Goal: Transaction & Acquisition: Purchase product/service

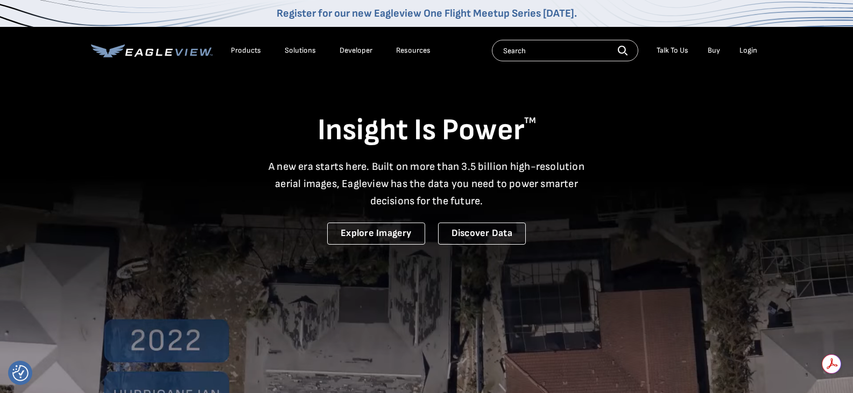
click at [749, 51] on div "Login" at bounding box center [748, 51] width 18 height 10
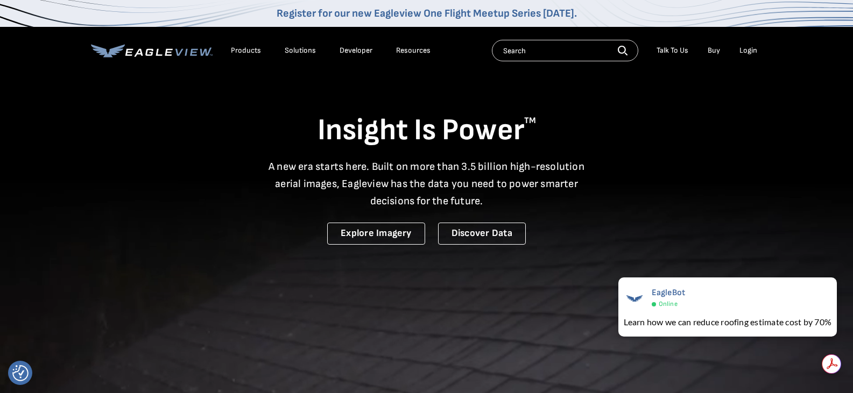
click at [745, 49] on div "Login" at bounding box center [748, 51] width 18 height 10
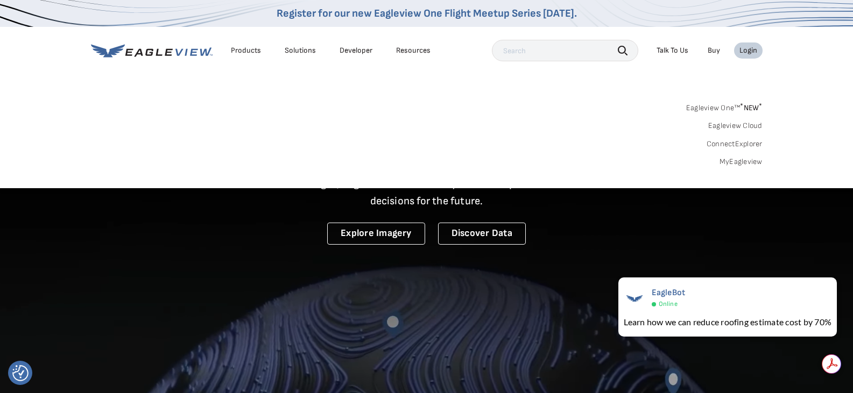
click at [745, 49] on div "Login" at bounding box center [748, 51] width 18 height 10
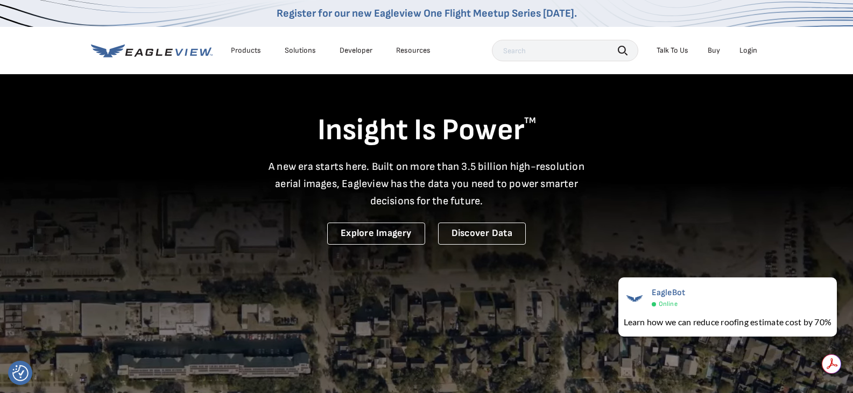
click at [745, 49] on div "Login" at bounding box center [748, 51] width 18 height 10
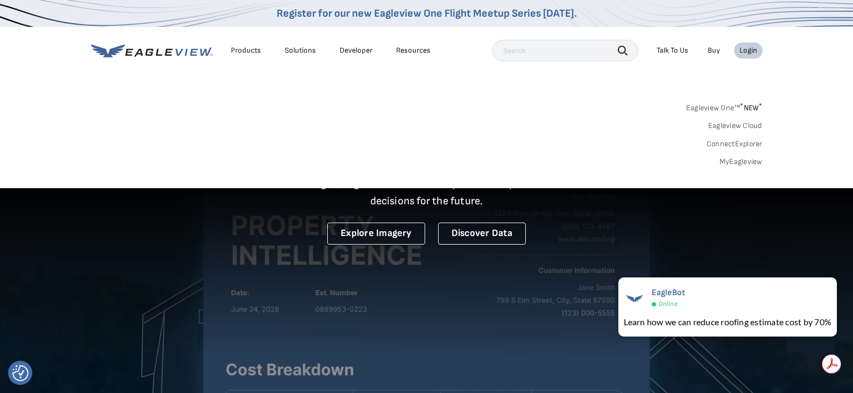
click at [575, 95] on div "Search Products Our Product Areas Imagery 1-Inch GSD Aerial Imagery *" at bounding box center [426, 137] width 853 height 101
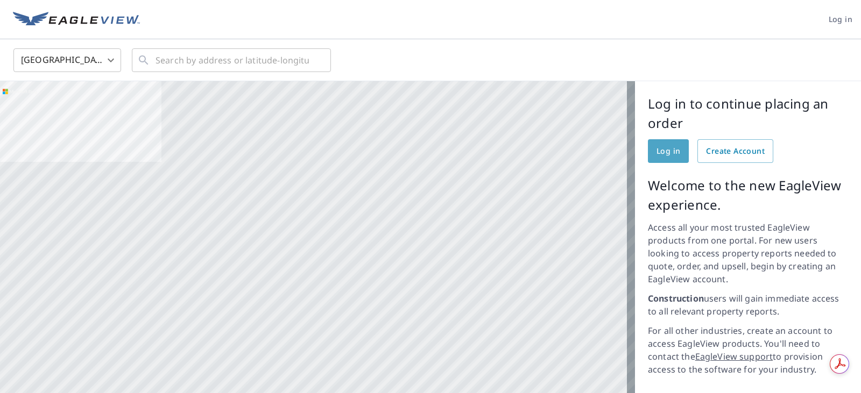
click at [664, 152] on span "Log in" at bounding box center [669, 151] width 24 height 13
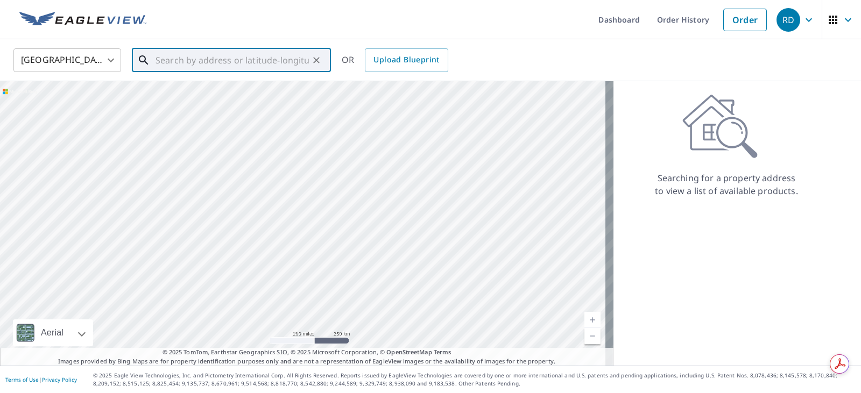
click at [220, 61] on input "text" at bounding box center [232, 60] width 153 height 30
click at [183, 65] on input "text" at bounding box center [232, 60] width 153 height 30
paste input "[STREET_ADDRESS]"
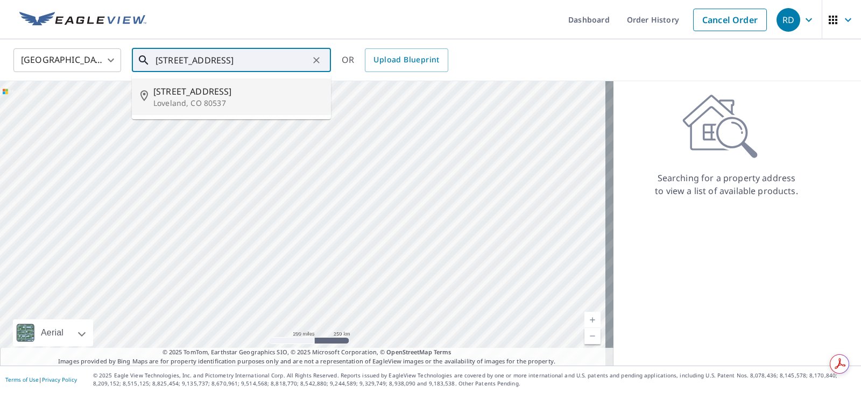
click at [207, 101] on p "Loveland, CO 80537" at bounding box center [237, 103] width 169 height 11
type input "[STREET_ADDRESS]"
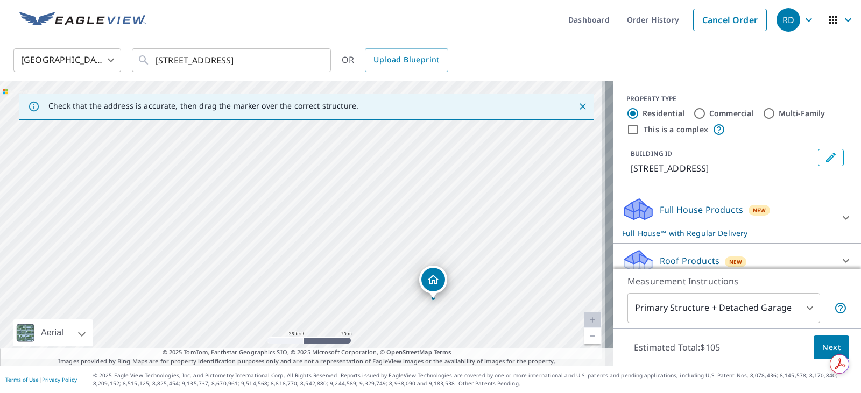
drag, startPoint x: 506, startPoint y: 240, endPoint x: 425, endPoint y: 133, distance: 134.1
click at [425, 133] on div "4001 Fawn Trl Loveland, CO 80537" at bounding box center [306, 223] width 613 height 285
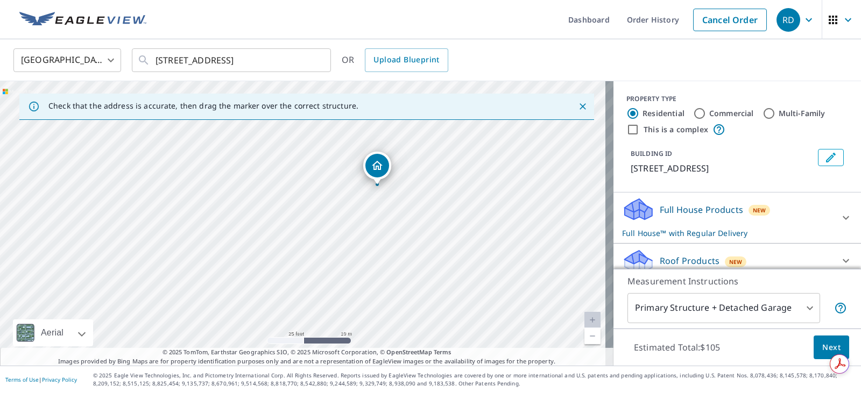
drag, startPoint x: 499, startPoint y: 276, endPoint x: 464, endPoint y: 197, distance: 86.0
click at [464, 197] on div "4001 Fawn Trl Loveland, CO 80537" at bounding box center [306, 223] width 613 height 285
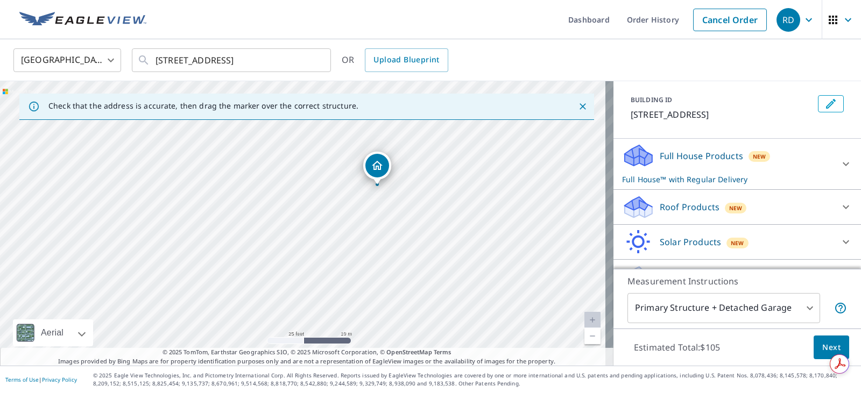
scroll to position [80, 0]
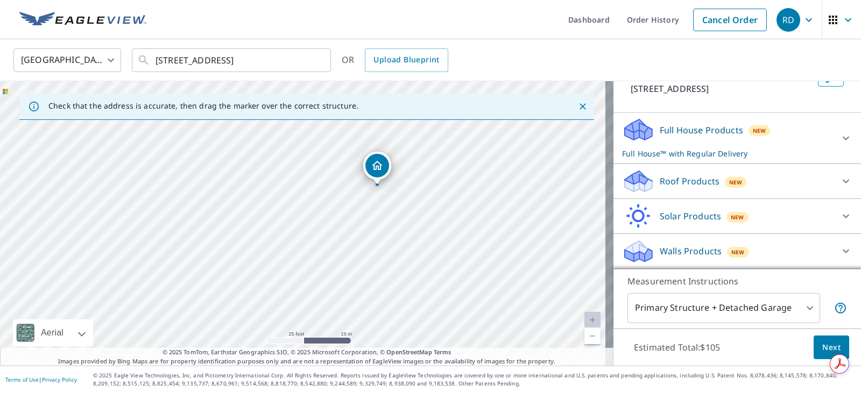
click at [700, 252] on p "Walls Products" at bounding box center [691, 251] width 62 height 13
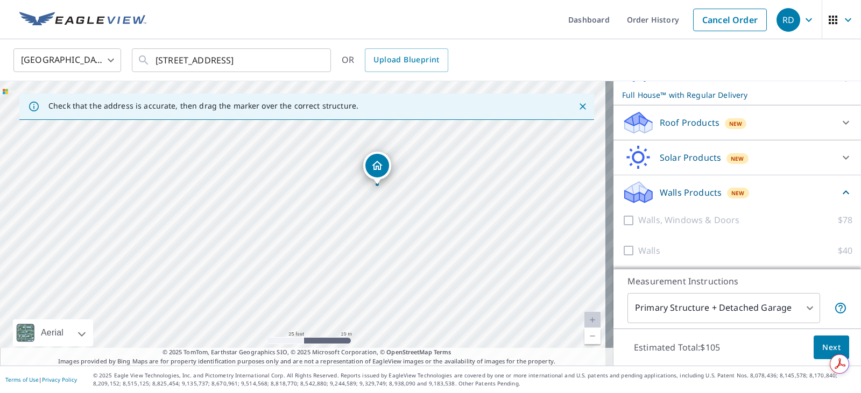
scroll to position [140, 0]
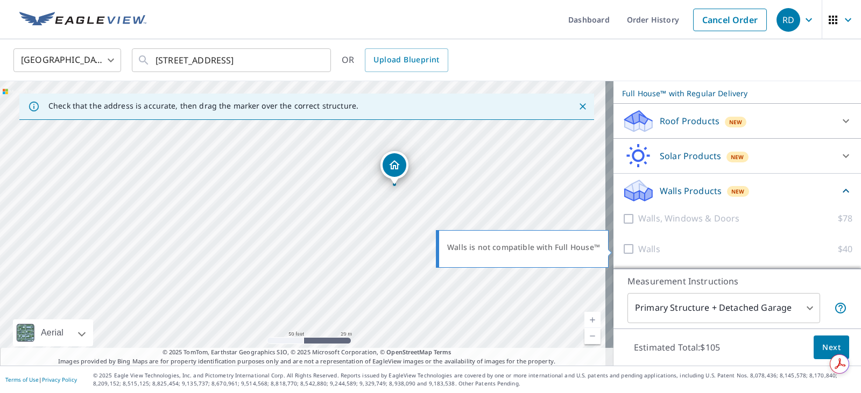
click at [622, 251] on div at bounding box center [630, 249] width 16 height 13
click at [622, 249] on div at bounding box center [630, 249] width 16 height 13
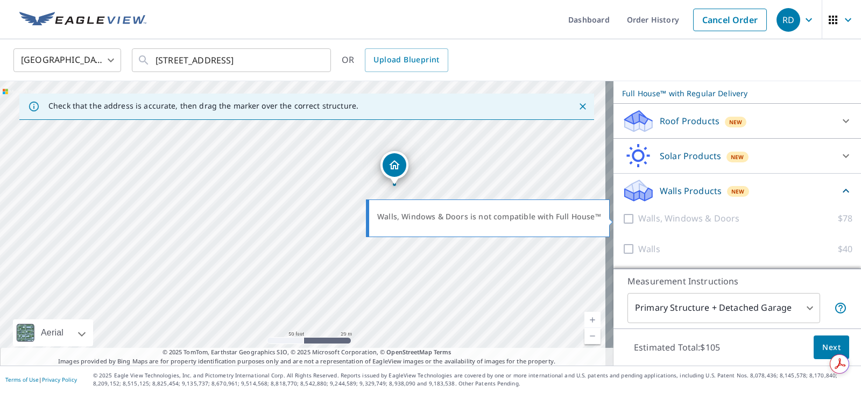
click at [622, 217] on div at bounding box center [630, 218] width 16 height 13
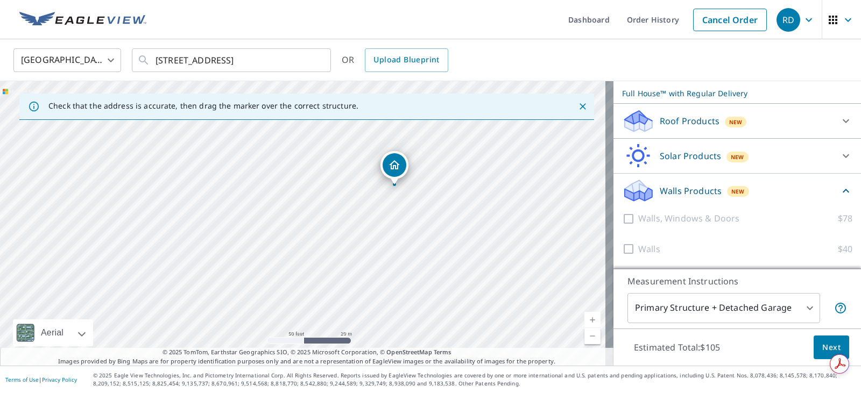
click at [696, 190] on p "Walls Products" at bounding box center [691, 191] width 62 height 13
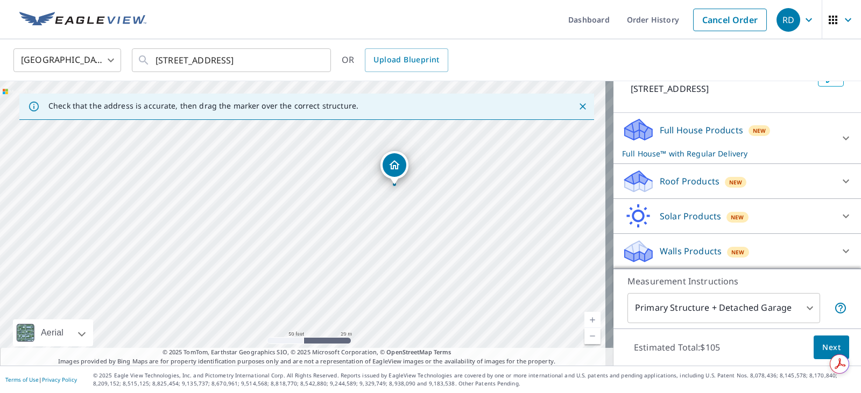
scroll to position [80, 0]
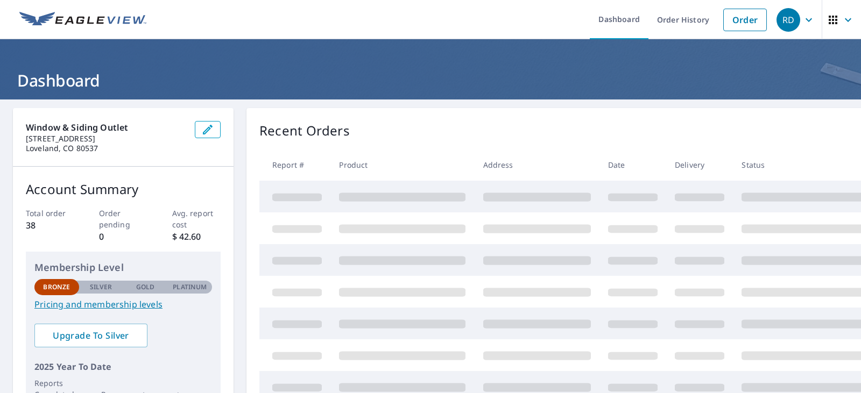
click at [471, 140] on div "Recent Orders" at bounding box center [576, 130] width 635 height 19
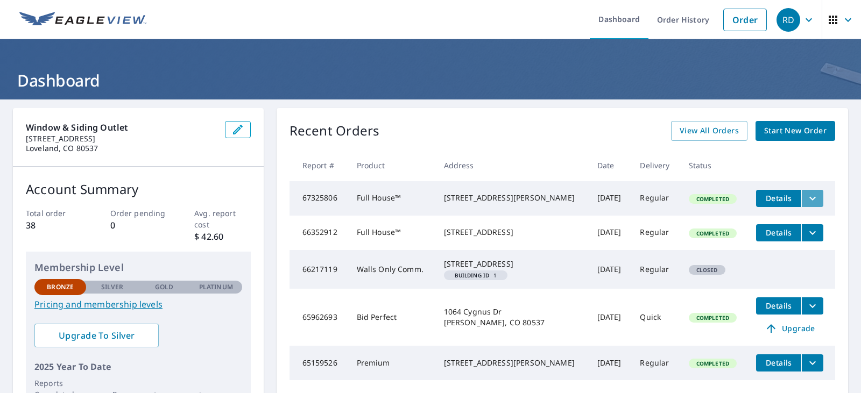
click at [811, 197] on icon "filesDropdownBtn-67325806" at bounding box center [812, 198] width 13 height 13
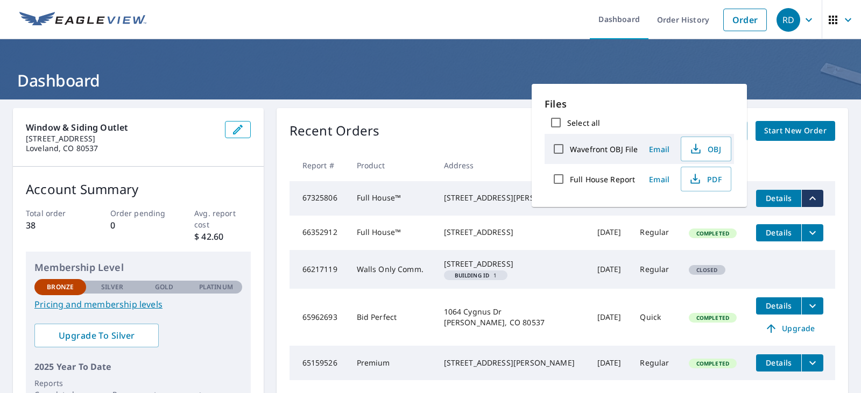
click at [603, 216] on td "Sep 08, 2025" at bounding box center [610, 198] width 43 height 34
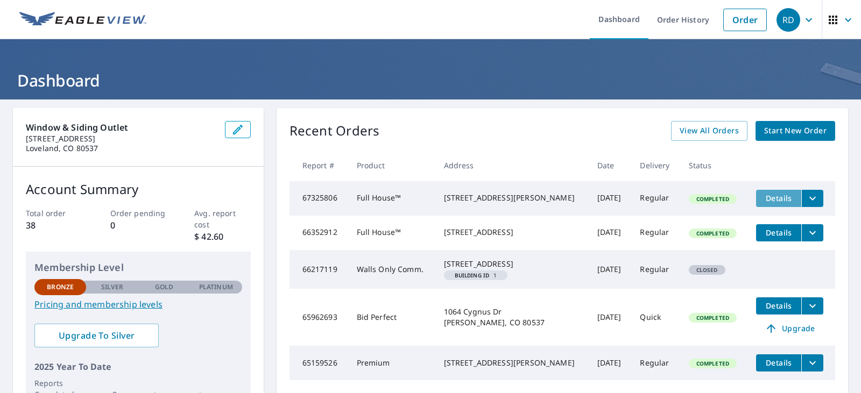
click at [763, 198] on span "Details" at bounding box center [779, 198] width 32 height 10
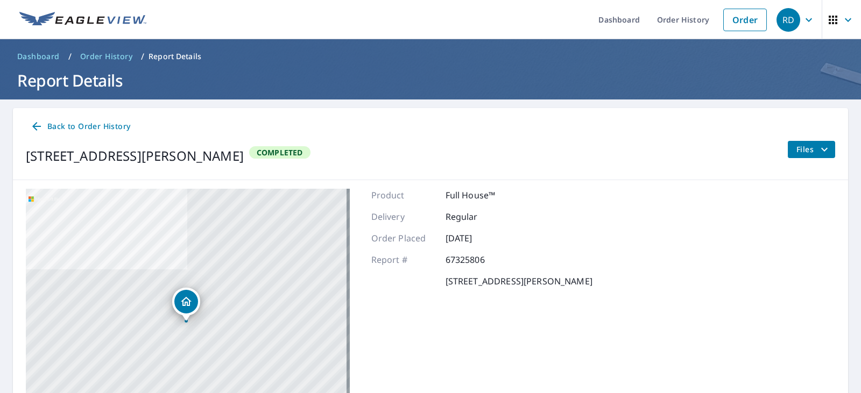
click at [40, 127] on icon at bounding box center [36, 126] width 9 height 9
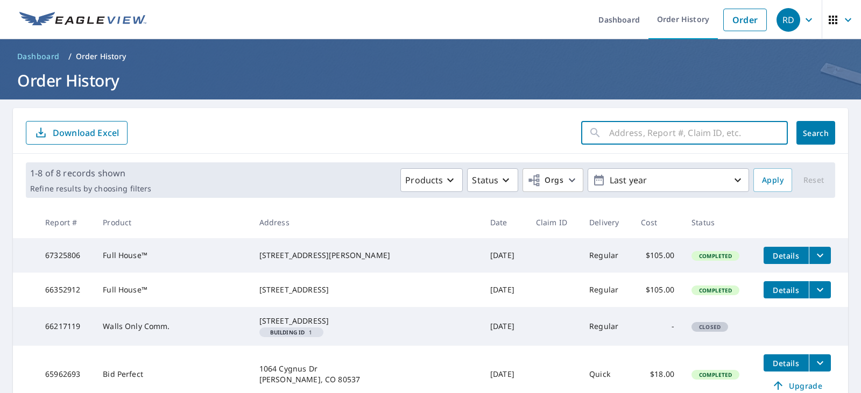
click at [670, 131] on input "text" at bounding box center [698, 133] width 179 height 30
drag, startPoint x: 670, startPoint y: 131, endPoint x: 486, endPoint y: 140, distance: 184.3
click at [486, 140] on form "​ Search Download Excel" at bounding box center [430, 133] width 809 height 24
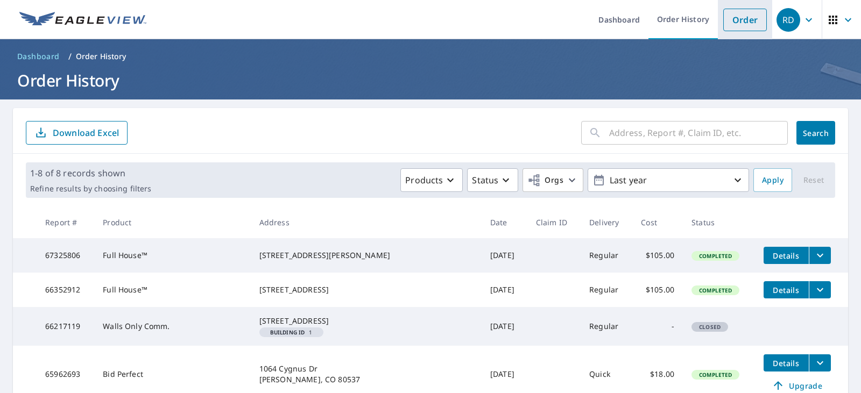
click at [736, 19] on link "Order" at bounding box center [745, 20] width 44 height 23
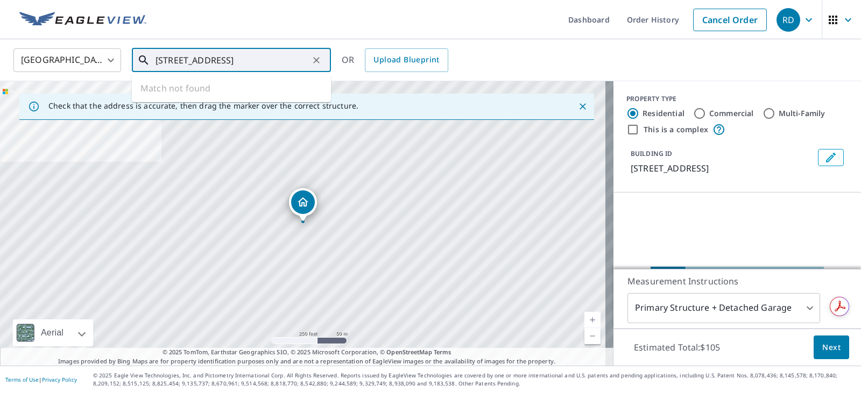
click at [227, 62] on input "[STREET_ADDRESS]" at bounding box center [232, 60] width 153 height 30
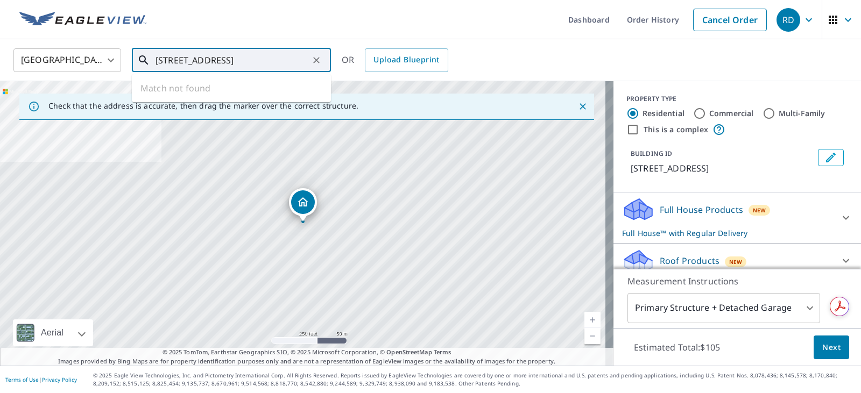
click at [202, 54] on input "[STREET_ADDRESS]" at bounding box center [232, 60] width 153 height 30
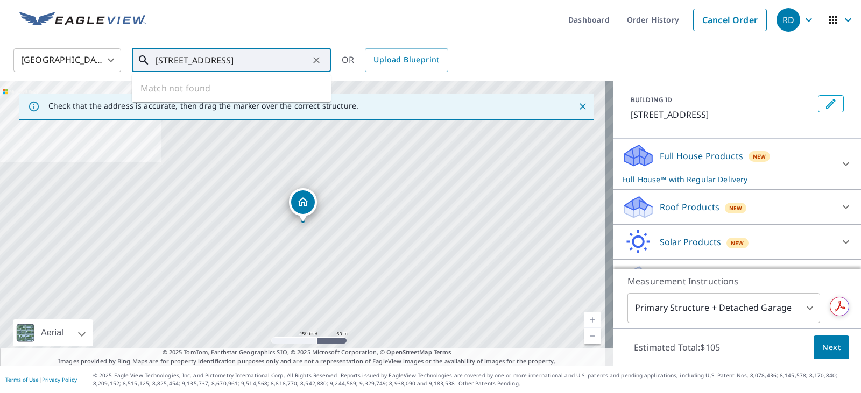
scroll to position [80, 0]
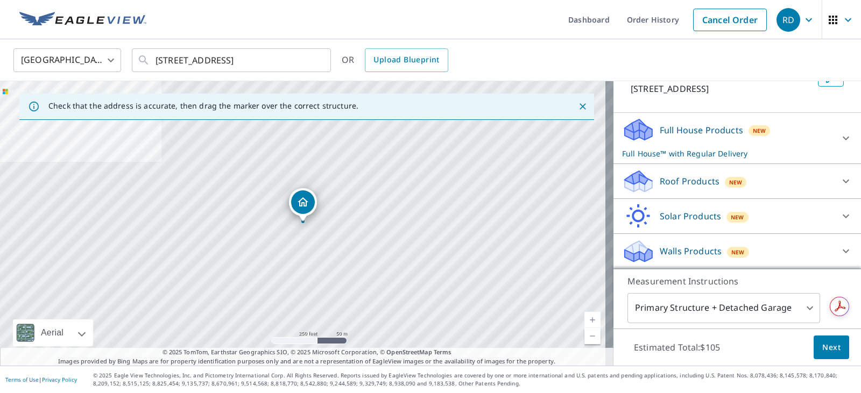
click at [674, 252] on p "Walls Products" at bounding box center [691, 251] width 62 height 13
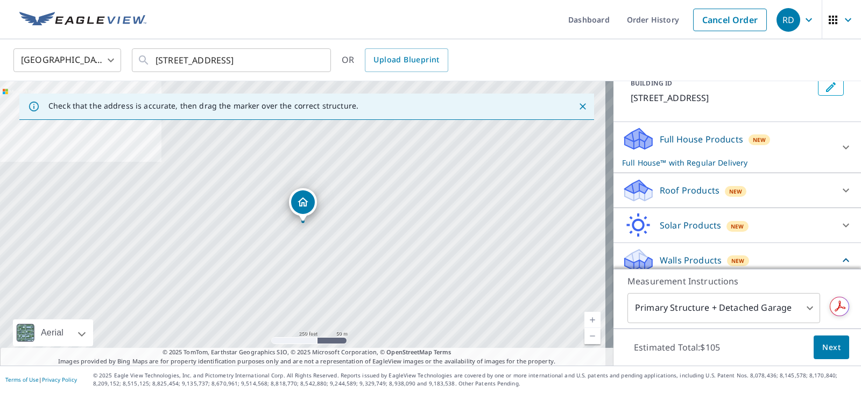
scroll to position [0, 0]
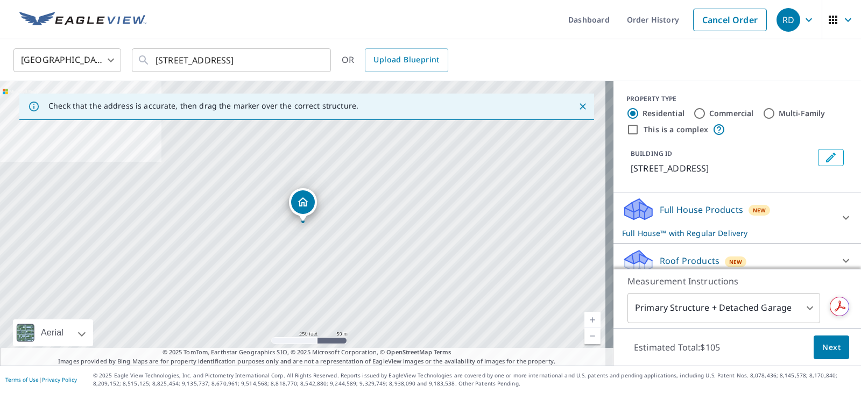
click at [694, 211] on p "Full House Products" at bounding box center [701, 209] width 83 height 13
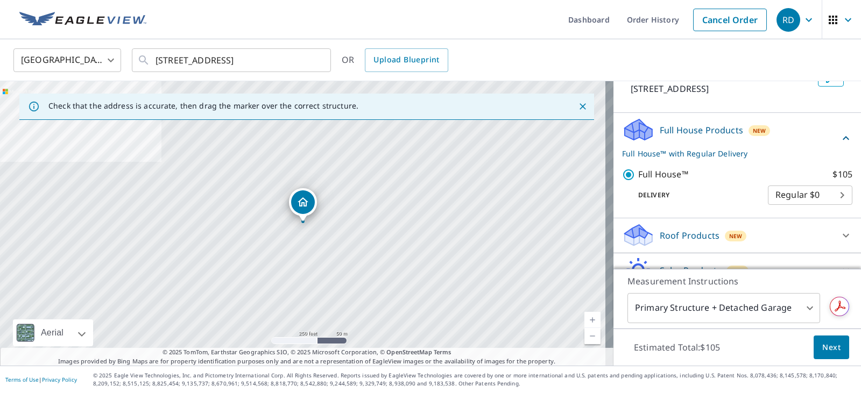
scroll to position [108, 0]
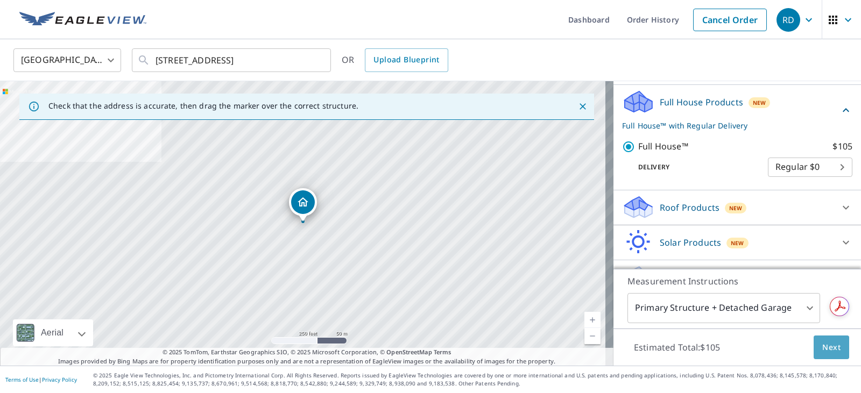
click at [829, 347] on span "Next" at bounding box center [831, 347] width 18 height 13
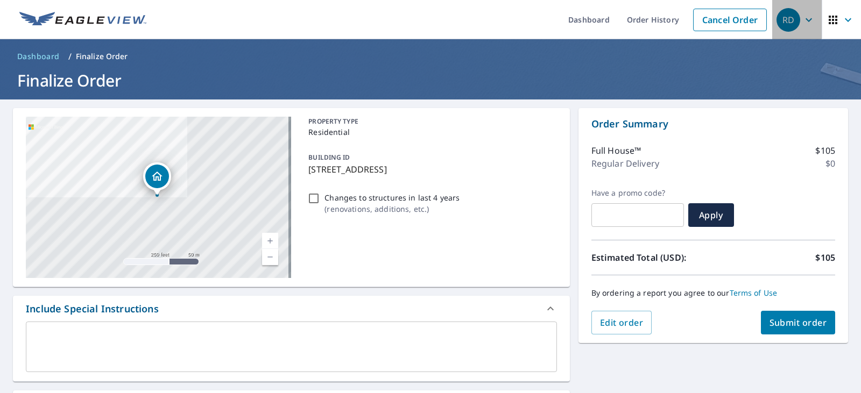
click at [807, 19] on icon "button" at bounding box center [808, 19] width 13 height 13
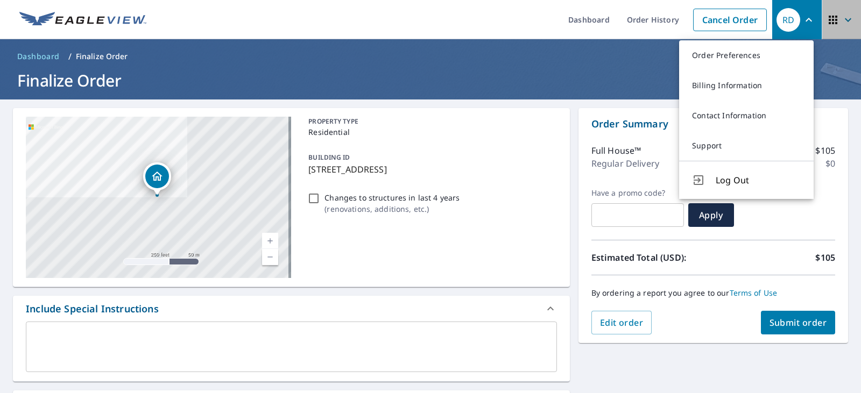
click at [829, 20] on icon "button" at bounding box center [833, 20] width 9 height 9
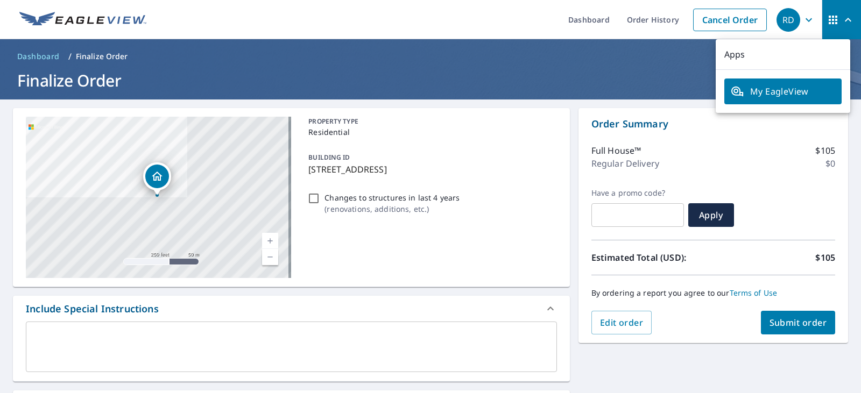
click at [802, 22] on icon "button" at bounding box center [808, 19] width 13 height 13
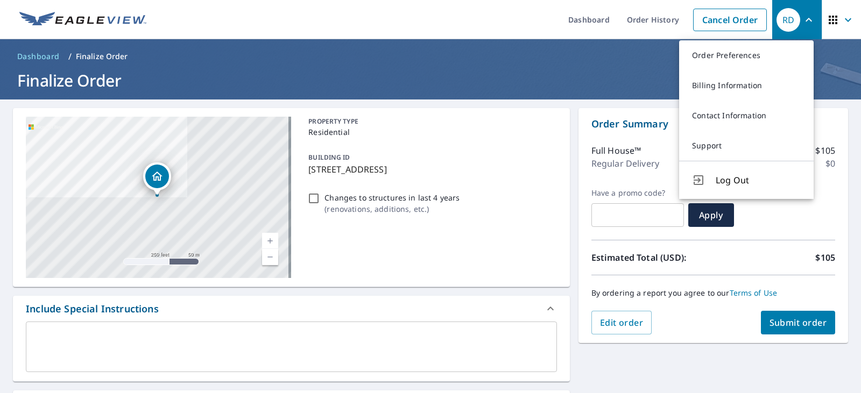
click at [607, 80] on h1 "Finalize Order" at bounding box center [430, 80] width 835 height 22
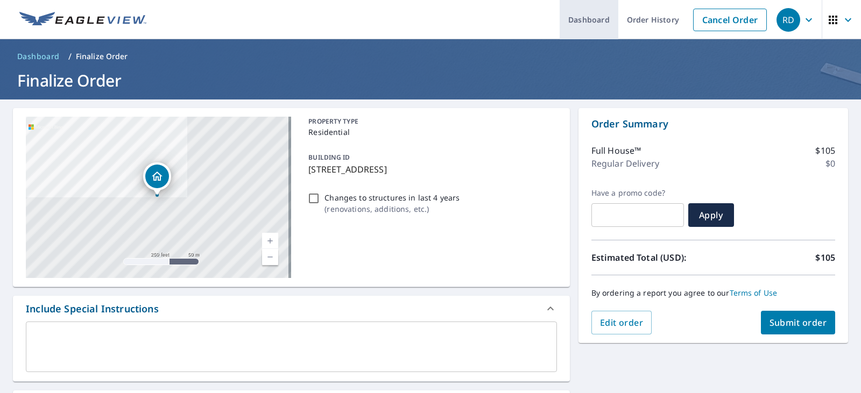
click at [574, 25] on link "Dashboard" at bounding box center [589, 19] width 59 height 39
checkbox input "true"
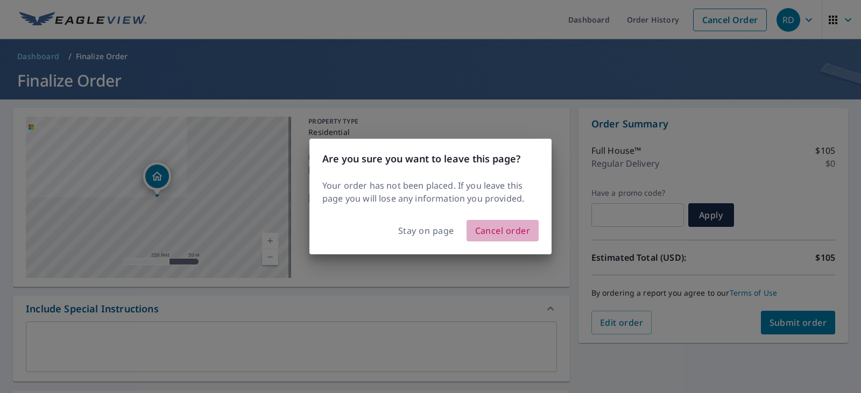
click at [503, 231] on span "Cancel order" at bounding box center [502, 230] width 55 height 15
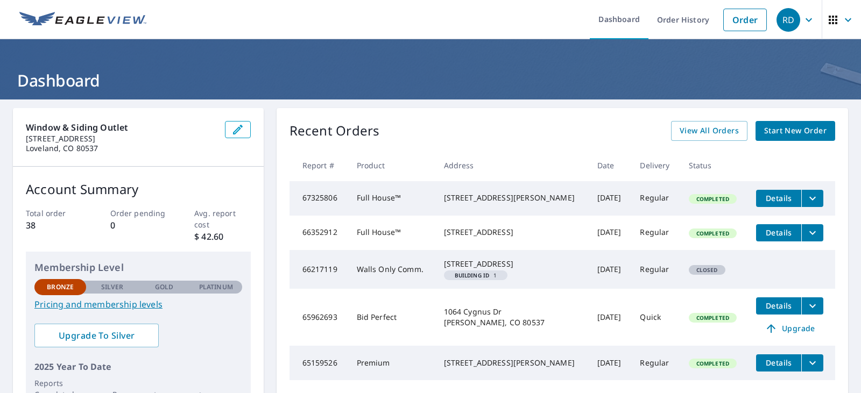
click at [805, 23] on icon "button" at bounding box center [808, 19] width 13 height 13
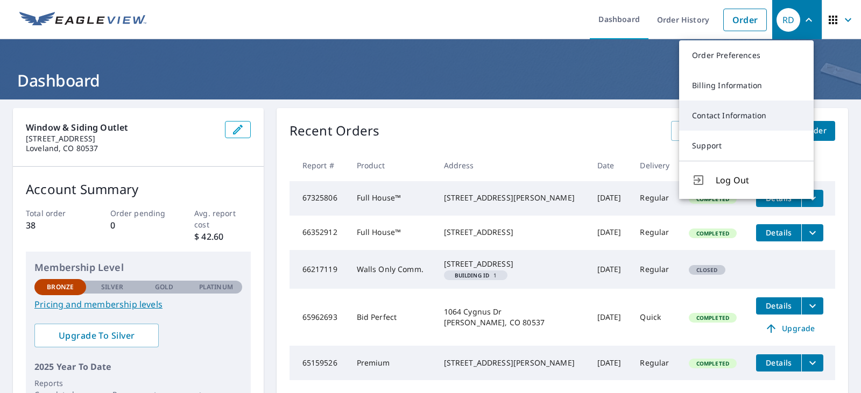
click at [728, 117] on link "Contact Information" at bounding box center [746, 116] width 135 height 30
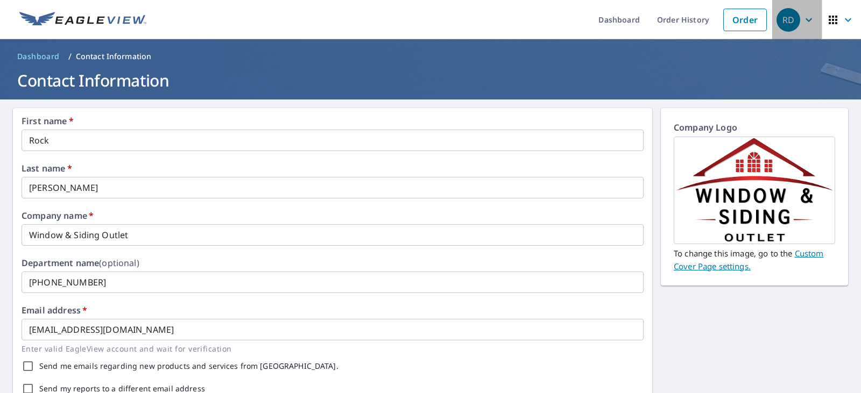
click at [802, 23] on icon "button" at bounding box center [808, 19] width 13 height 13
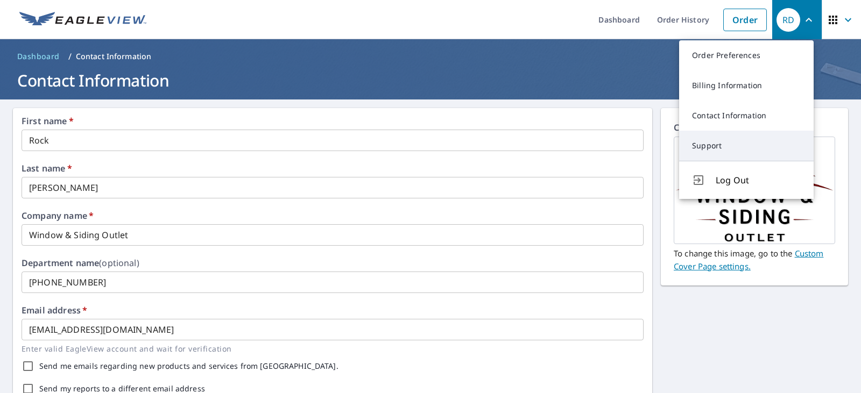
click at [720, 154] on link "Support" at bounding box center [746, 146] width 135 height 30
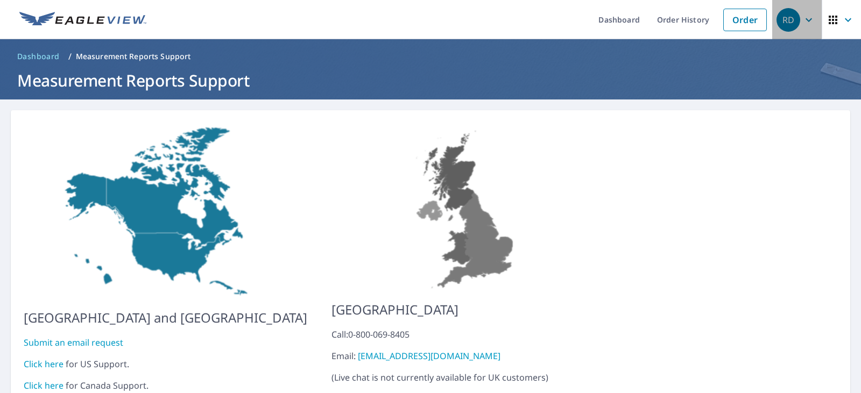
click at [802, 17] on icon "button" at bounding box center [808, 19] width 13 height 13
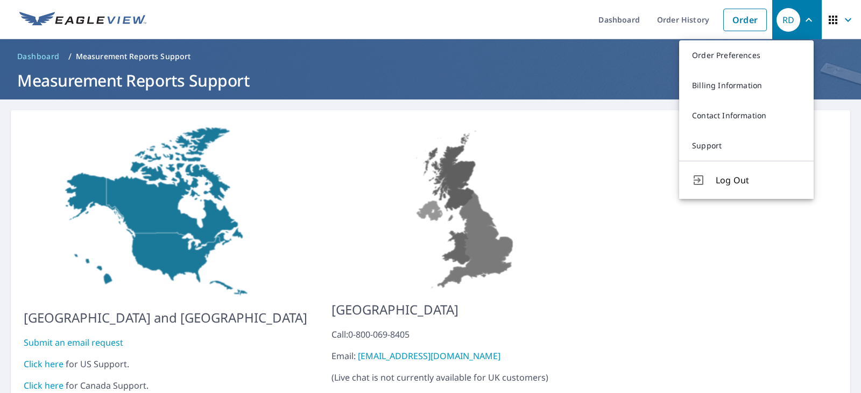
click at [829, 17] on icon "button" at bounding box center [833, 20] width 9 height 9
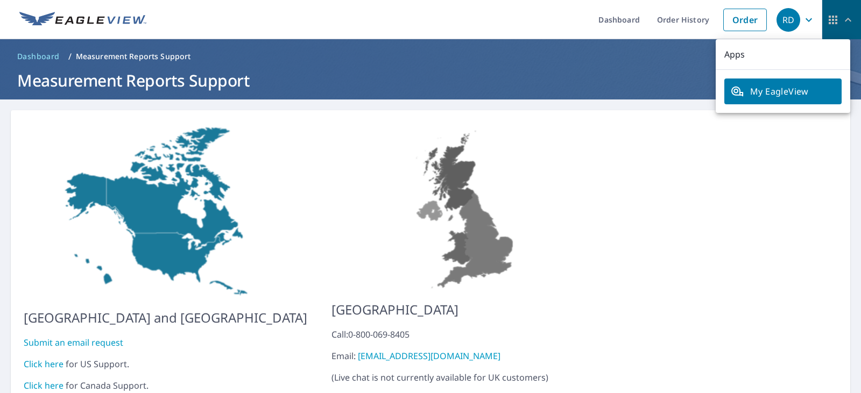
click at [829, 17] on icon "button" at bounding box center [833, 20] width 9 height 9
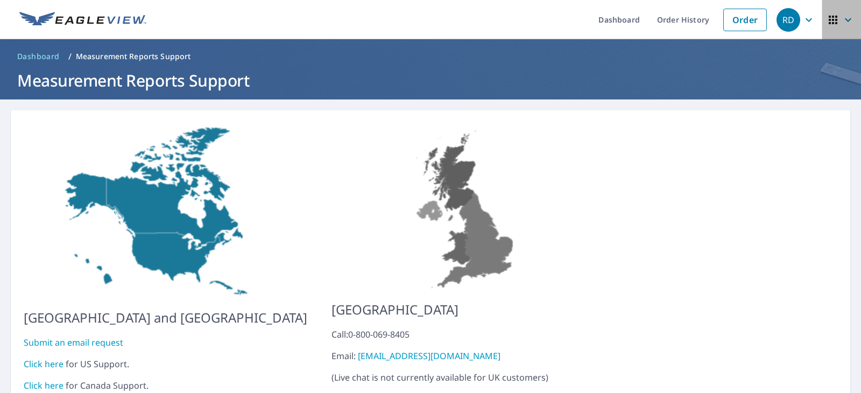
click at [843, 24] on icon "button" at bounding box center [848, 19] width 13 height 13
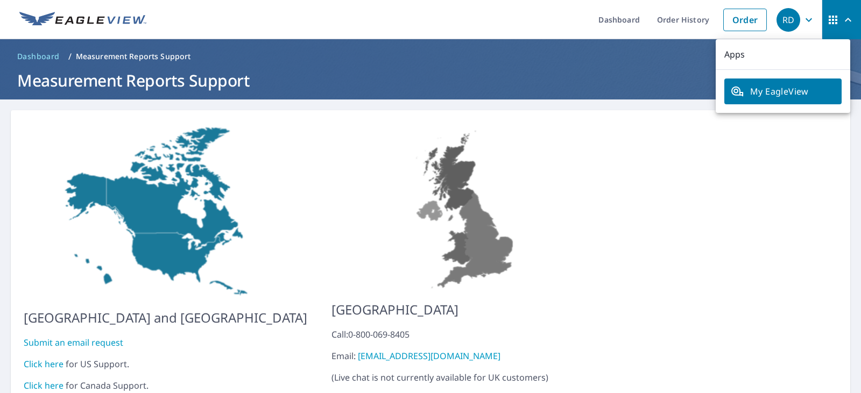
click at [509, 21] on ul "Dashboard Order History Order" at bounding box center [462, 19] width 619 height 39
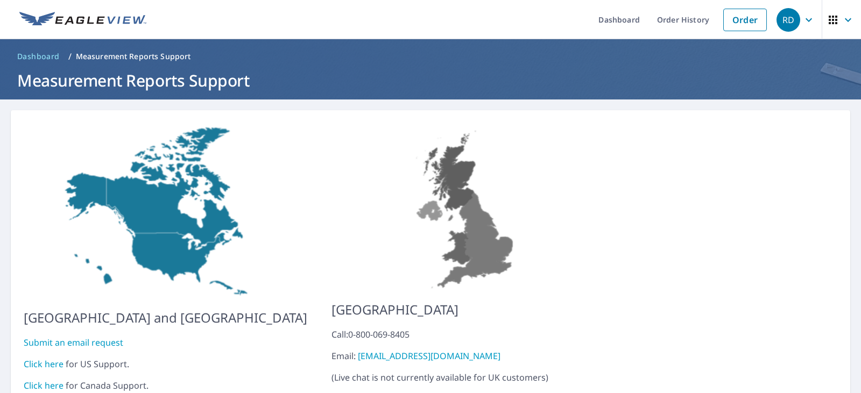
click at [517, 19] on ul "Dashboard Order History Order" at bounding box center [462, 19] width 619 height 39
click at [450, 26] on ul "Dashboard Order History Order" at bounding box center [462, 19] width 619 height 39
click at [805, 16] on icon "button" at bounding box center [808, 19] width 13 height 13
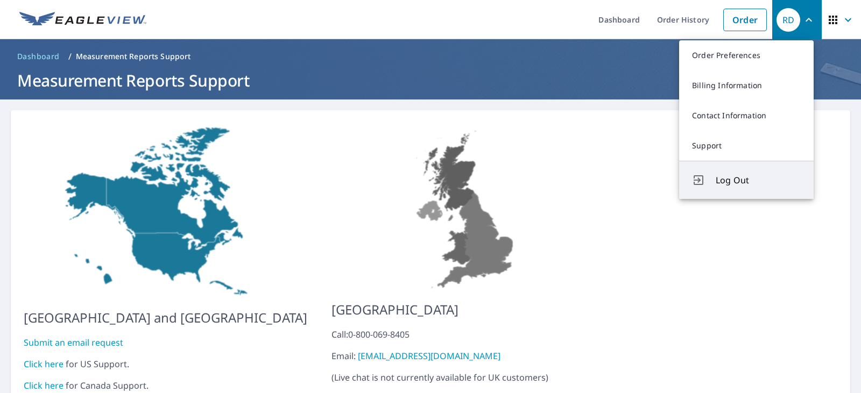
click at [726, 186] on span "Log Out" at bounding box center [758, 180] width 85 height 13
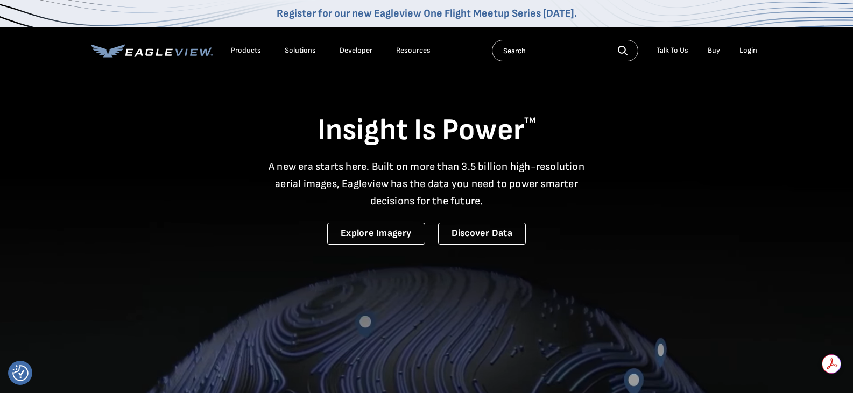
click at [711, 53] on link "Buy" at bounding box center [714, 51] width 12 height 10
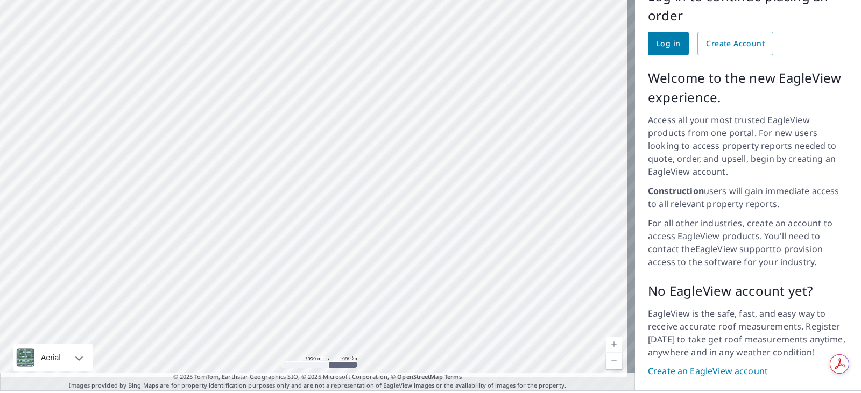
scroll to position [119, 0]
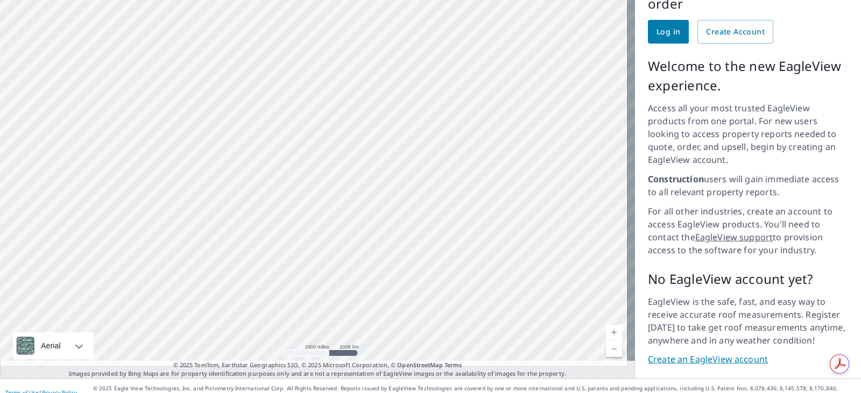
click at [687, 354] on link "Create an EagleView account" at bounding box center [748, 360] width 200 height 12
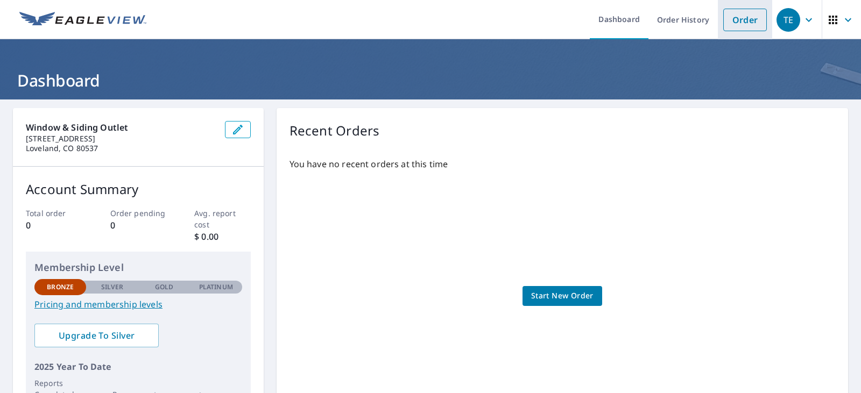
click at [732, 22] on link "Order" at bounding box center [745, 20] width 44 height 23
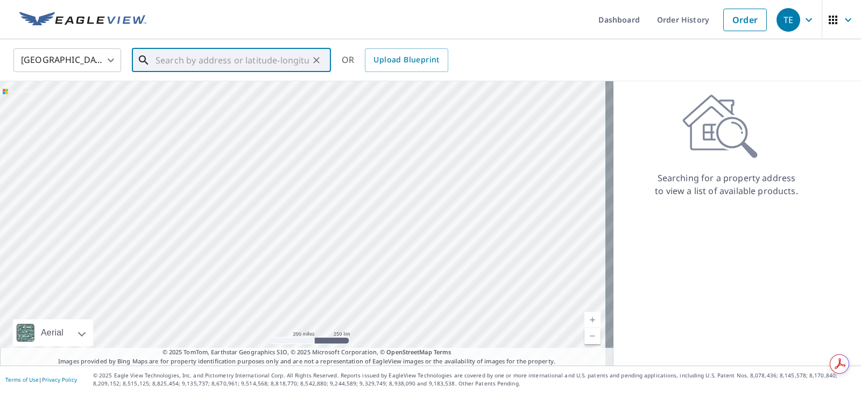
click at [193, 64] on input "text" at bounding box center [232, 60] width 153 height 30
paste input "[STREET_ADDRESS]"
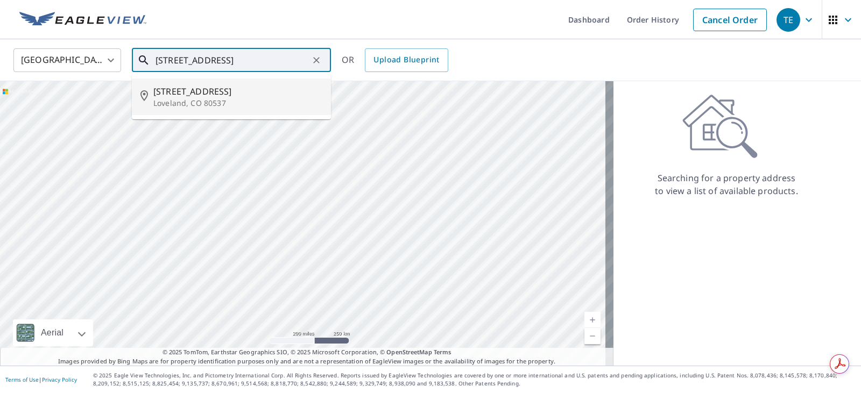
click at [194, 87] on span "[STREET_ADDRESS]" at bounding box center [237, 91] width 169 height 13
type input "[STREET_ADDRESS]"
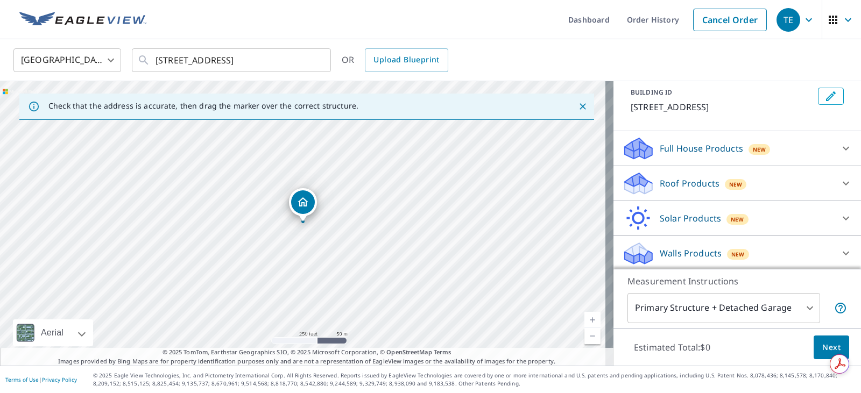
scroll to position [63, 0]
click at [843, 147] on icon at bounding box center [846, 147] width 6 height 4
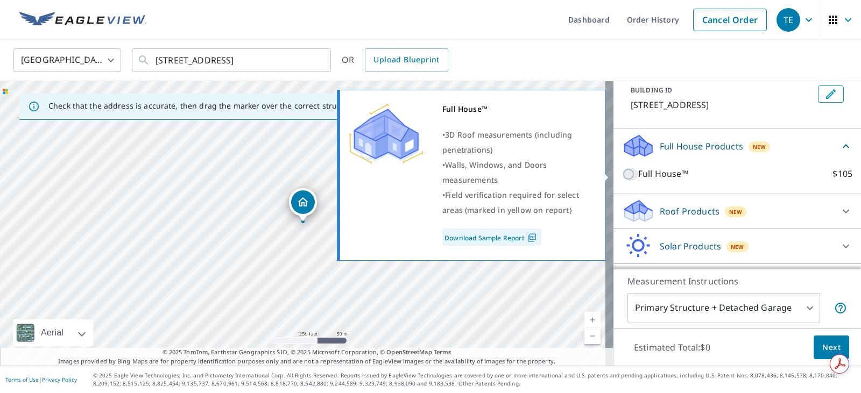
click at [622, 175] on input "Full House™ $105" at bounding box center [630, 174] width 16 height 13
checkbox input "true"
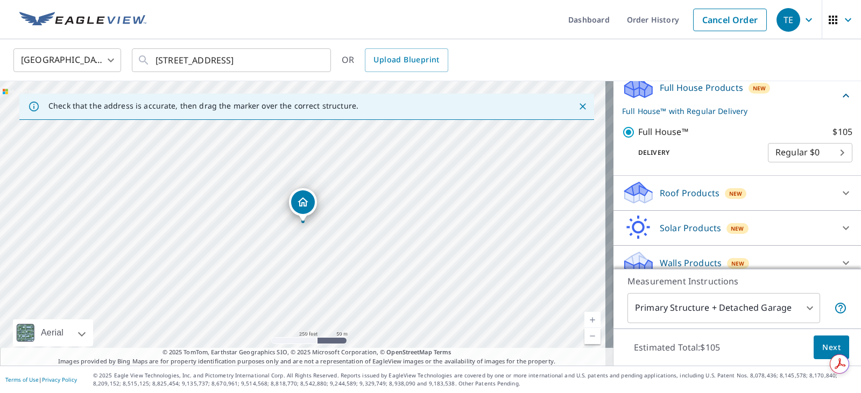
scroll to position [134, 0]
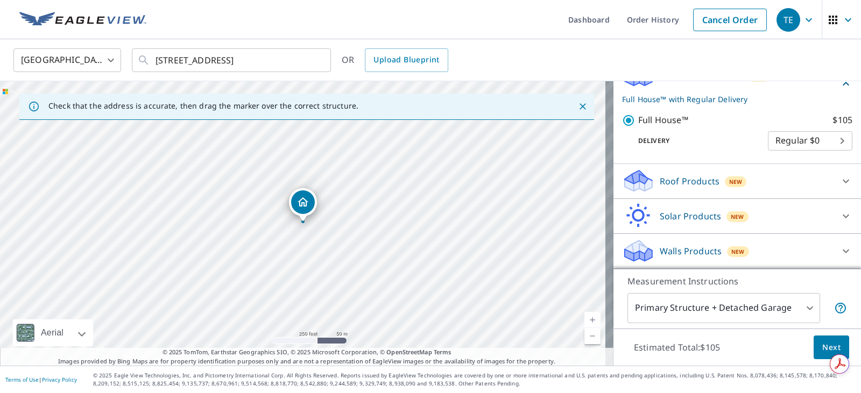
click at [822, 344] on span "Next" at bounding box center [831, 347] width 18 height 13
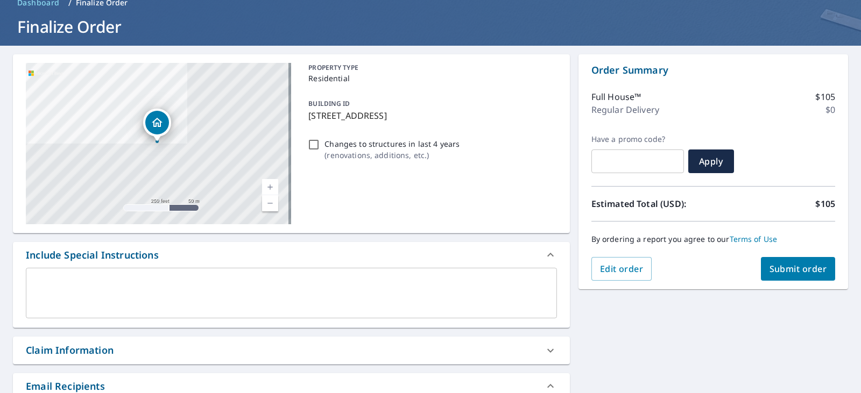
scroll to position [108, 0]
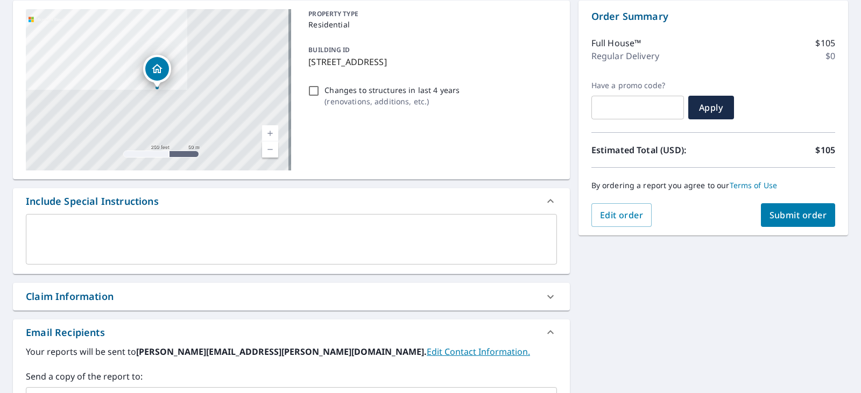
click at [770, 216] on span "Submit order" at bounding box center [799, 215] width 58 height 12
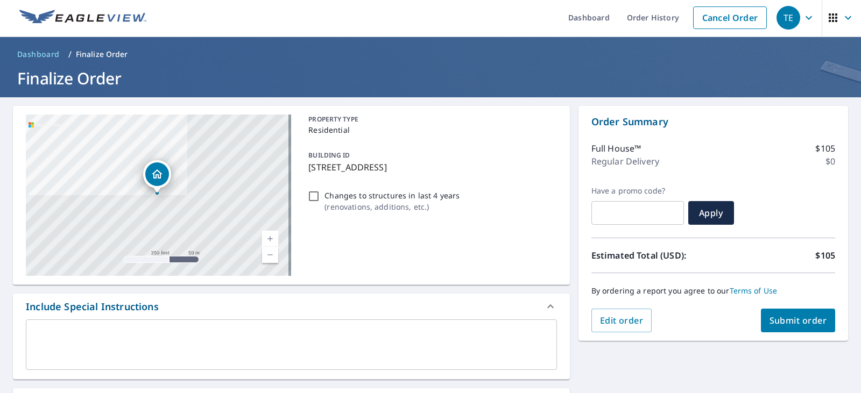
scroll to position [0, 0]
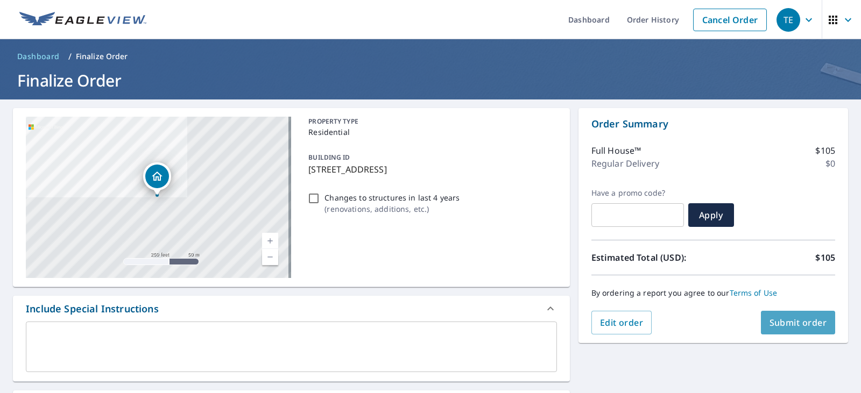
click at [779, 324] on span "Submit order" at bounding box center [799, 323] width 58 height 12
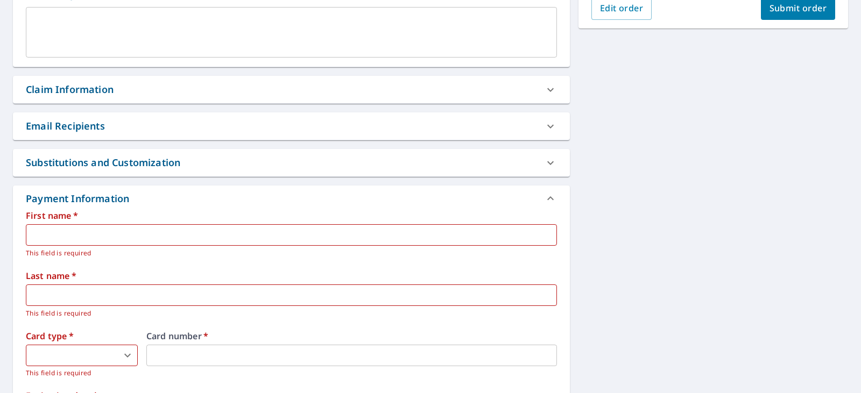
scroll to position [323, 0]
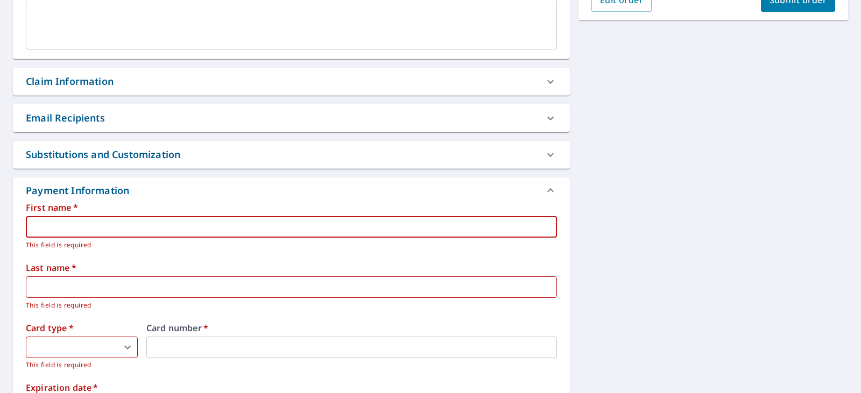
click at [86, 227] on input "text" at bounding box center [291, 227] width 531 height 22
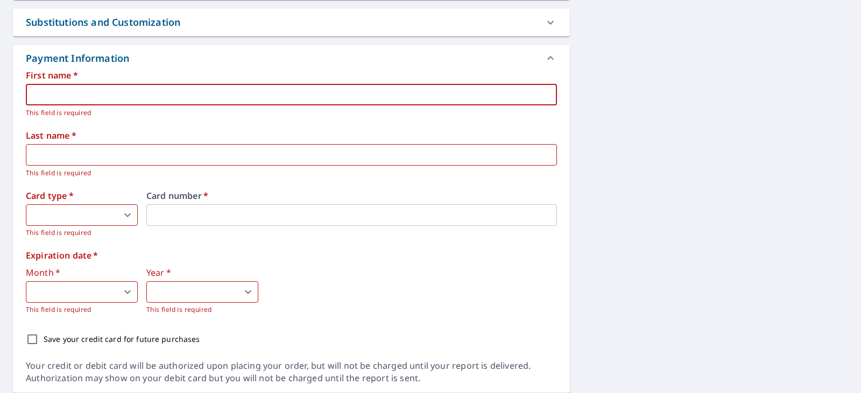
scroll to position [430, 0]
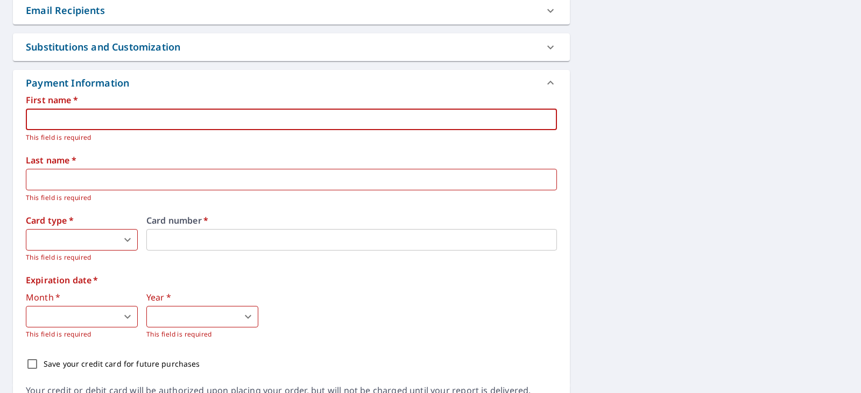
click at [75, 120] on input "text" at bounding box center [291, 120] width 531 height 22
type input "[PERSON_NAME]"
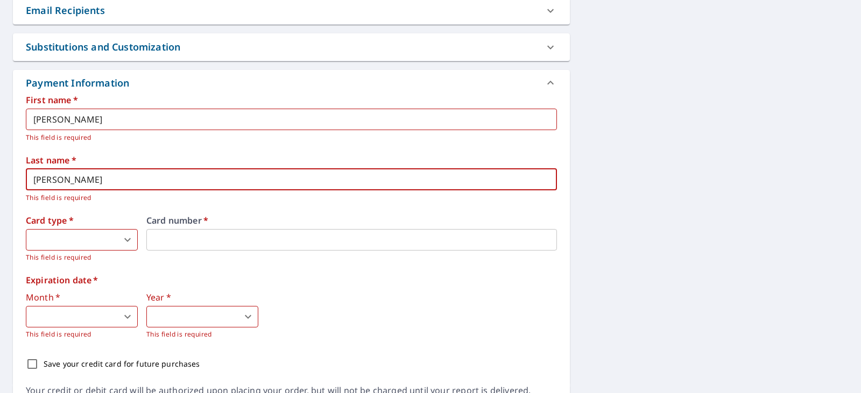
type input "[PERSON_NAME]"
click at [63, 234] on body "TE TE Dashboard Order History Cancel Order TE Dashboard / Finalize Order Finali…" at bounding box center [430, 196] width 861 height 393
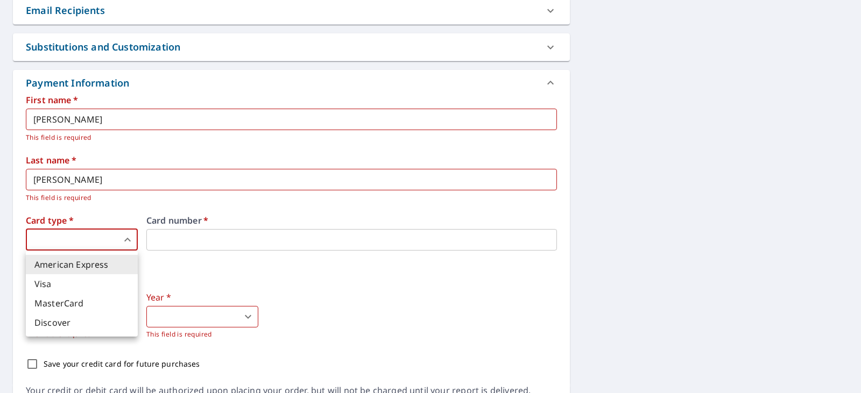
click at [50, 287] on li "Visa" at bounding box center [82, 283] width 112 height 19
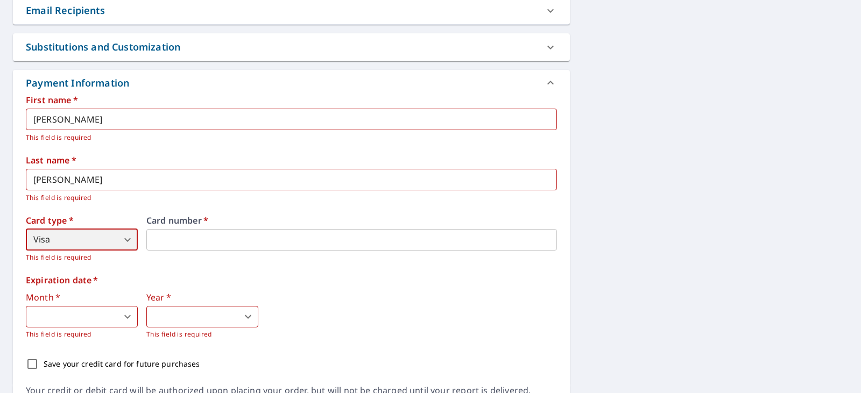
type input "2"
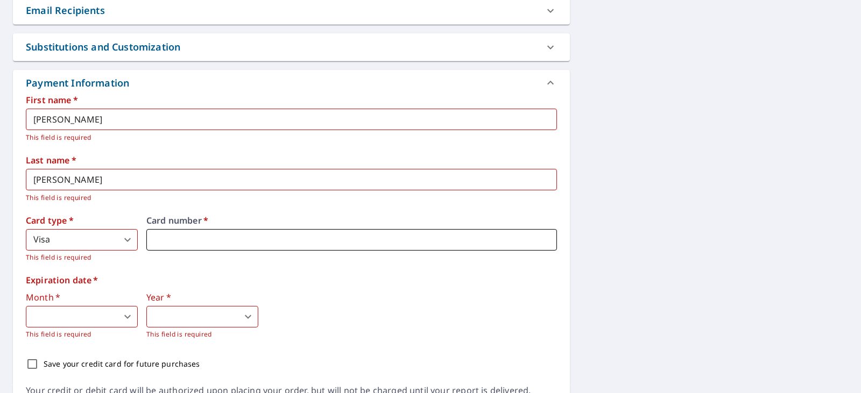
scroll to position [491, 0]
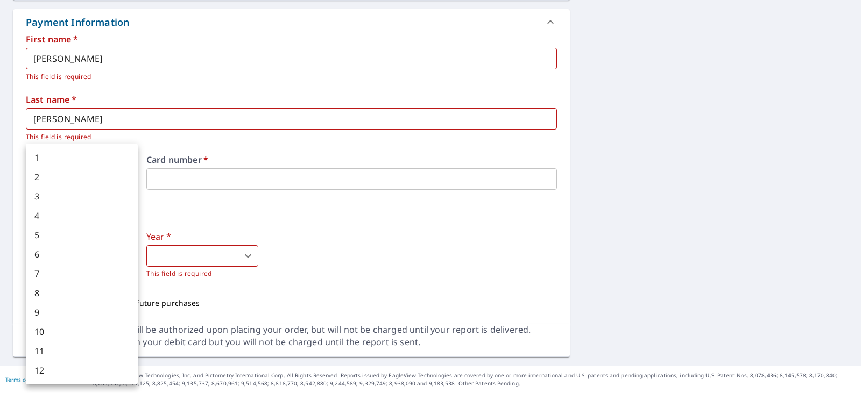
click at [102, 253] on body "TE TE Dashboard Order History Cancel Order TE Dashboard / Finalize Order Finali…" at bounding box center [430, 196] width 861 height 393
click at [55, 370] on li "12" at bounding box center [82, 370] width 112 height 19
type input "12"
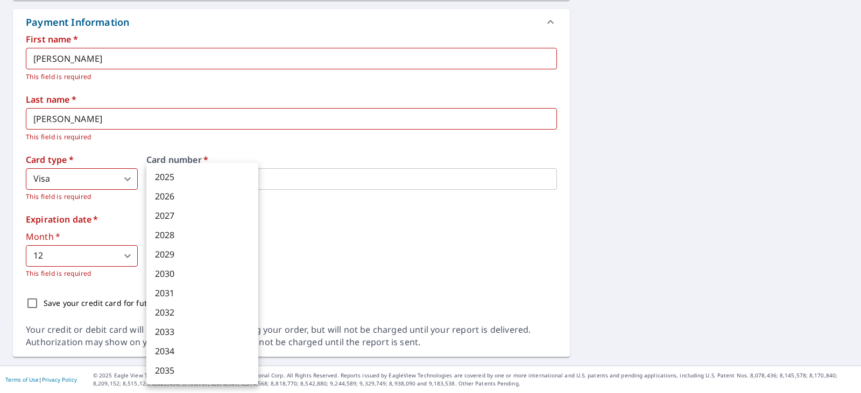
click at [196, 257] on body "TE TE Dashboard Order History Cancel Order TE Dashboard / Finalize Order Finali…" at bounding box center [430, 196] width 861 height 393
click at [172, 201] on li "2026" at bounding box center [202, 196] width 112 height 19
type input "2026"
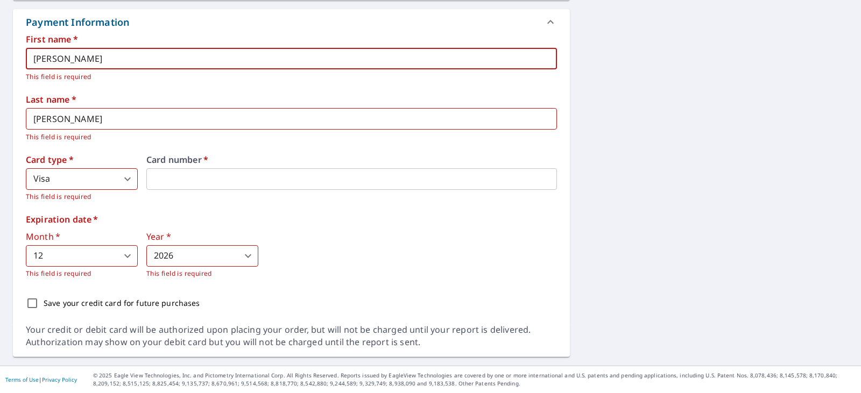
drag, startPoint x: 60, startPoint y: 59, endPoint x: 14, endPoint y: 57, distance: 45.8
click at [15, 56] on div "First name   * [PERSON_NAME] ​ This field is required Last name   * [PERSON_NAM…" at bounding box center [291, 179] width 557 height 289
type input "[PERSON_NAME]"
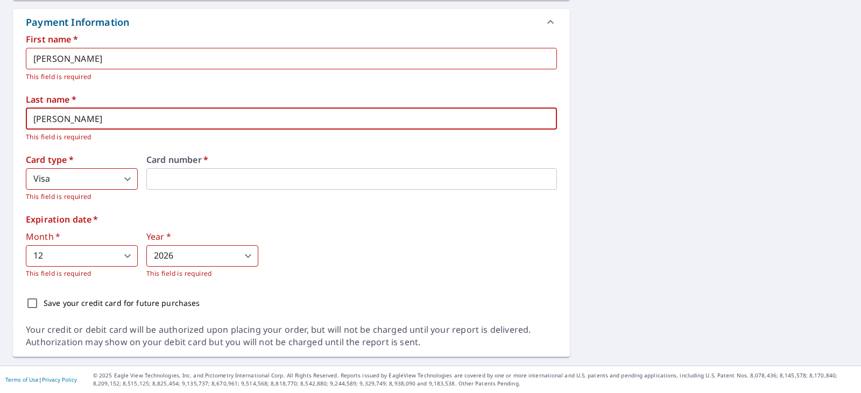
drag, startPoint x: 68, startPoint y: 120, endPoint x: 23, endPoint y: 123, distance: 45.3
click at [23, 123] on div "First name   * [PERSON_NAME] ​ This field is required Last name   * [PERSON_NAM…" at bounding box center [291, 179] width 557 height 289
type input "[PERSON_NAME]"
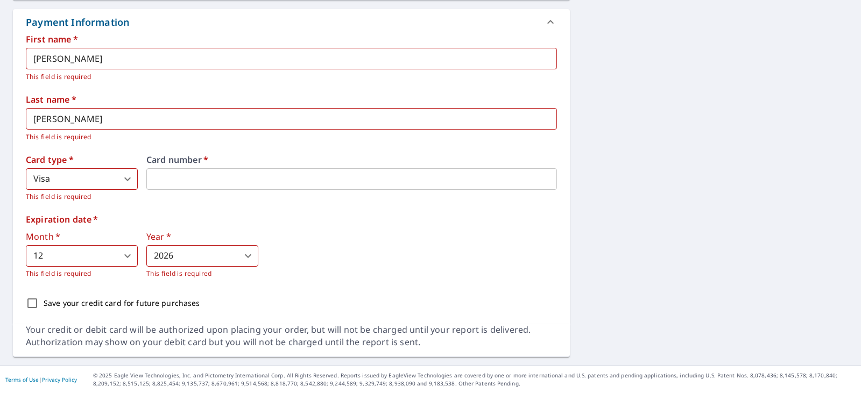
click at [230, 213] on div "First name   * [PERSON_NAME] ​ This field is required Last name   * [PERSON_NAM…" at bounding box center [291, 175] width 531 height 280
click at [34, 305] on input "Save your credit card for future purchases" at bounding box center [32, 303] width 23 height 23
checkbox input "true"
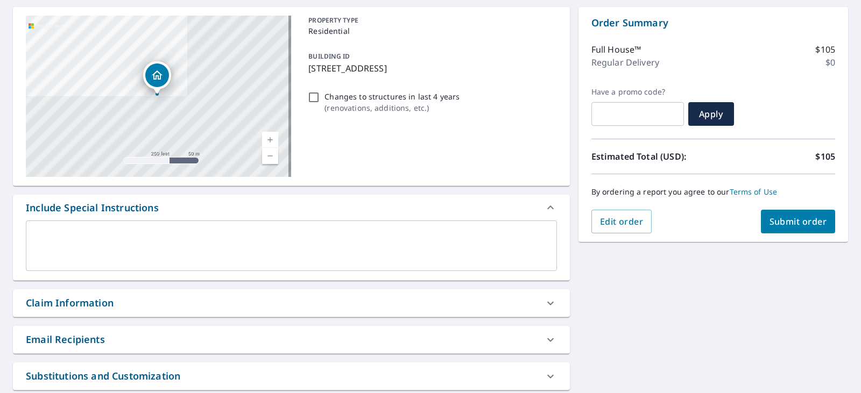
scroll to position [115, 0]
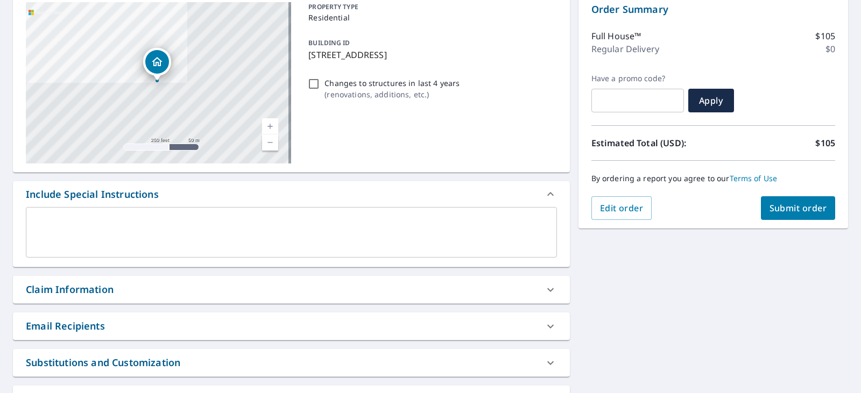
click at [783, 206] on span "Submit order" at bounding box center [799, 208] width 58 height 12
